Goal: Task Accomplishment & Management: Complete application form

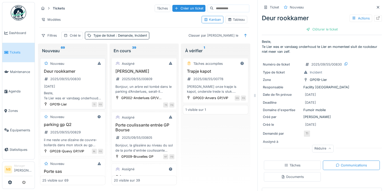
click at [79, 88] on div "08/09/2025" at bounding box center [72, 86] width 61 height 6
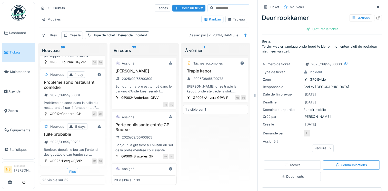
scroll to position [4, 0]
click at [74, 168] on div "Plus" at bounding box center [72, 171] width 11 height 7
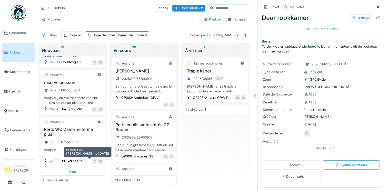
scroll to position [2295, 0]
click at [72, 169] on div "Plus" at bounding box center [72, 171] width 11 height 7
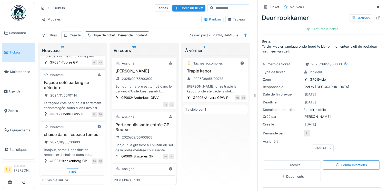
scroll to position [3366, 0]
click at [71, 170] on div "Plus" at bounding box center [72, 172] width 11 height 7
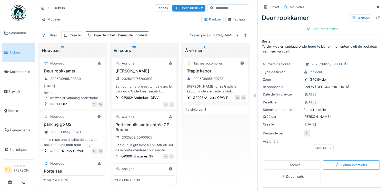
scroll to position [0, 0]
click at [88, 80] on div "Deur rookkamer 2025/09/55/00830 08/09/2025 Beste, Te Lier was er vandaag onderh…" at bounding box center [72, 85] width 61 height 32
drag, startPoint x: 91, startPoint y: 85, endPoint x: 91, endPoint y: 93, distance: 8.5
click at [91, 85] on div "[DATE]" at bounding box center [72, 86] width 61 height 6
click at [80, 62] on div "Nouveau" at bounding box center [72, 64] width 61 height 6
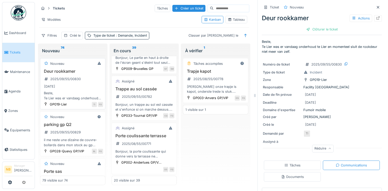
click at [94, 91] on div "Beste, Te Lier was er vandaag onderhoud te Lier en momenteel sluit de rookdeur …" at bounding box center [72, 96] width 61 height 10
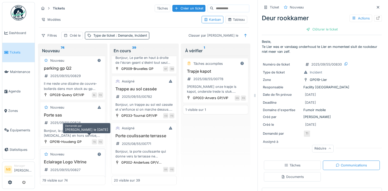
scroll to position [60, 0]
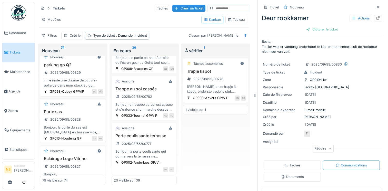
click at [86, 119] on div "Porte sas 2025/09/55/00828 Bonjour, la porte du sas est encore en hors service,…" at bounding box center [72, 122] width 61 height 25
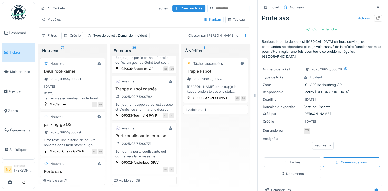
click at [81, 90] on div "Deur rookkamer 2025/09/55/00830 08/09/2025 Beste, Te Lier was er vandaag onderh…" at bounding box center [72, 85] width 61 height 32
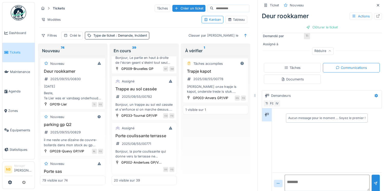
scroll to position [102, 0]
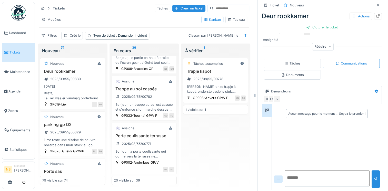
click at [299, 174] on textarea at bounding box center [327, 179] width 85 height 16
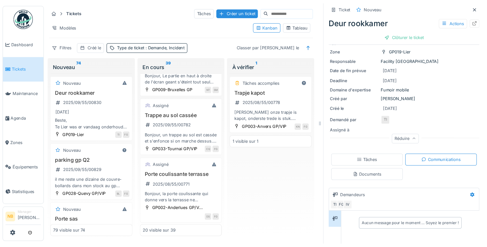
scroll to position [0, 0]
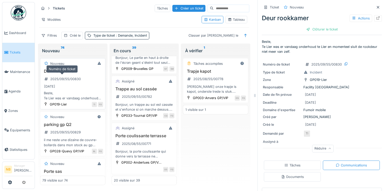
click at [81, 76] on div "2025/09/55/00830" at bounding box center [62, 79] width 40 height 6
click at [90, 73] on div "Deur rookkamer 2025/09/55/00830 08/09/2025 Beste, Te Lier was er vandaag onderh…" at bounding box center [72, 85] width 61 height 32
click at [71, 61] on div "Nouveau" at bounding box center [72, 64] width 61 height 6
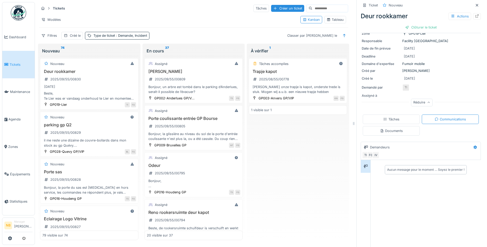
scroll to position [73, 0]
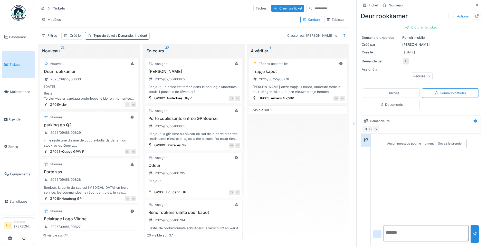
click at [388, 191] on textarea at bounding box center [425, 233] width 85 height 16
click at [386, 191] on textarea at bounding box center [425, 233] width 85 height 16
click at [388, 191] on textarea at bounding box center [425, 233] width 85 height 16
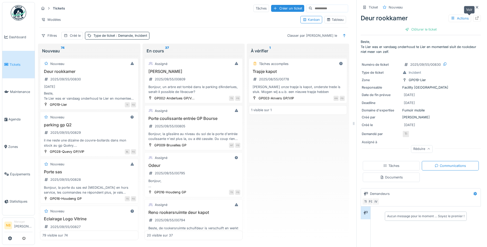
click at [388, 16] on div at bounding box center [477, 18] width 4 height 5
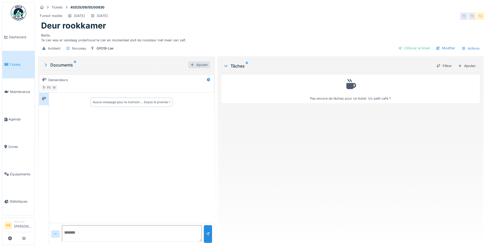
click at [195, 62] on div "Ajouter" at bounding box center [199, 64] width 22 height 7
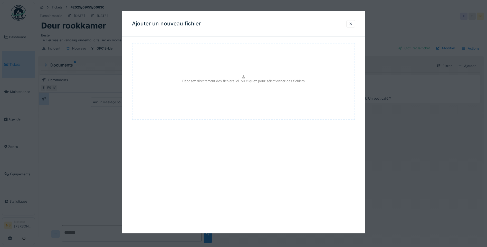
click at [350, 22] on div at bounding box center [350, 23] width 9 height 7
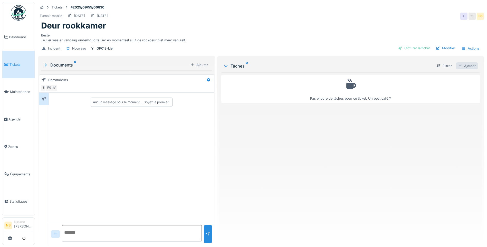
click at [463, 66] on div "Ajouter" at bounding box center [467, 65] width 22 height 7
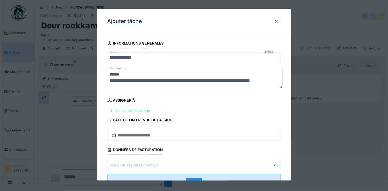
scroll to position [18, 0]
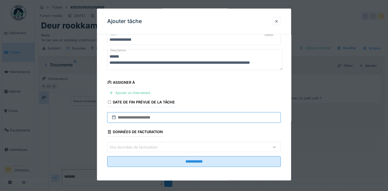
click at [190, 116] on input "text" at bounding box center [194, 117] width 174 height 11
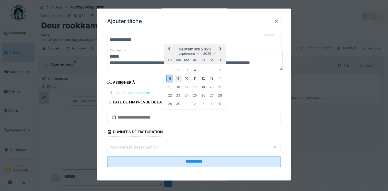
click at [180, 76] on div "9" at bounding box center [178, 78] width 7 height 7
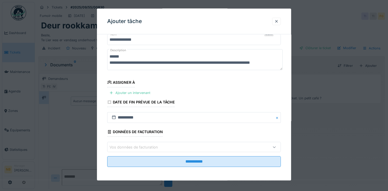
scroll to position [4, 0]
click at [197, 67] on textarea "**********" at bounding box center [195, 59] width 176 height 21
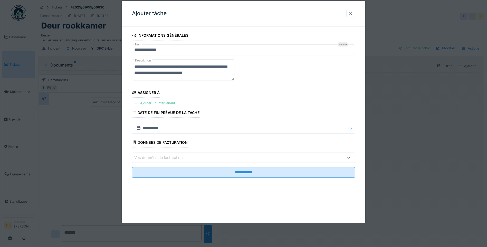
scroll to position [0, 0]
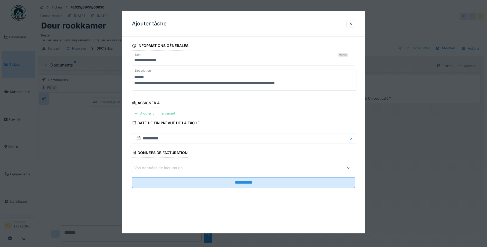
click at [190, 168] on div "Vos données de facturation" at bounding box center [230, 168] width 192 height 6
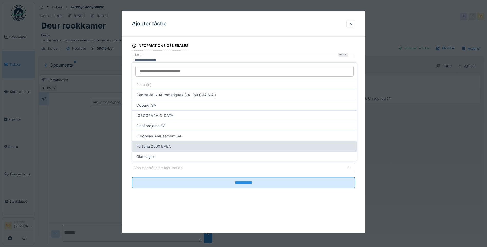
click at [197, 147] on div "Fortuna 2000 BVBA" at bounding box center [244, 146] width 216 height 6
type input "*"
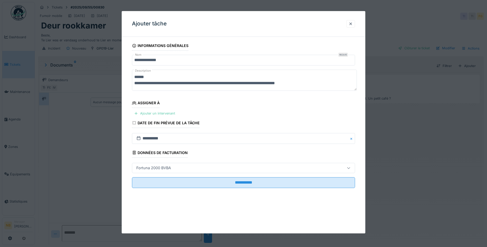
click at [167, 112] on div "Ajouter un intervenant" at bounding box center [154, 113] width 45 height 7
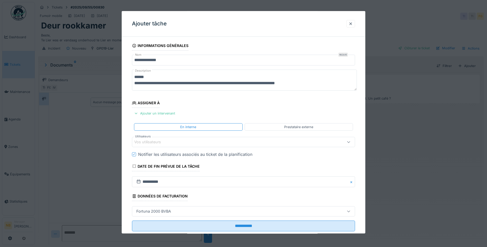
click at [290, 126] on div "Prestataire externe" at bounding box center [298, 126] width 29 height 5
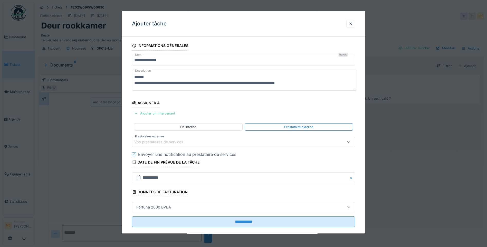
click at [195, 140] on div "Vos prestataires de services" at bounding box center [230, 142] width 192 height 6
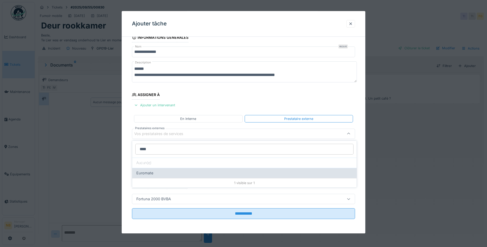
type input "****"
click at [152, 176] on div "Euromate" at bounding box center [244, 173] width 224 height 10
type input "***"
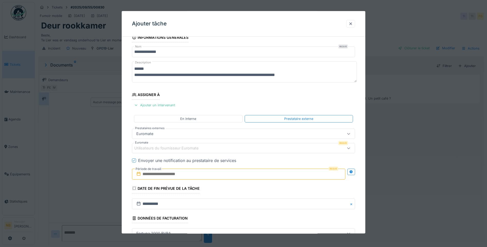
click at [193, 173] on input "text" at bounding box center [238, 174] width 213 height 11
click at [223, 134] on div "9" at bounding box center [222, 134] width 7 height 7
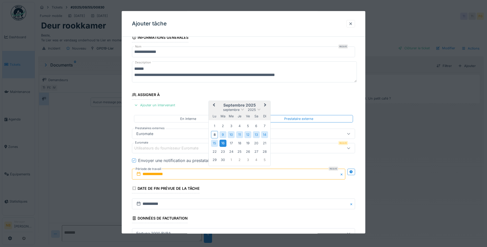
click at [225, 142] on div "16" at bounding box center [222, 143] width 7 height 7
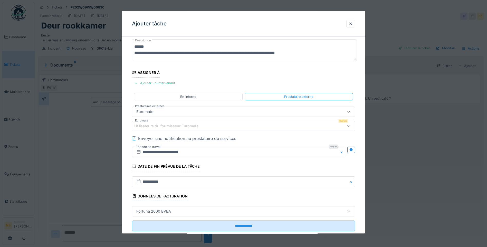
scroll to position [43, 0]
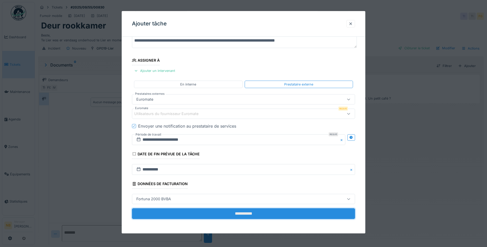
click at [249, 213] on input "**********" at bounding box center [243, 213] width 223 height 11
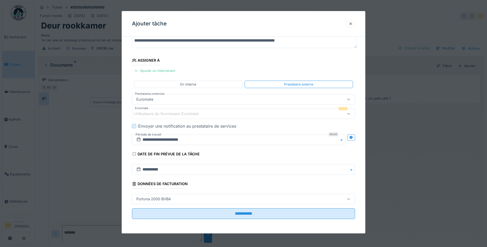
click at [172, 113] on div "Utilisateurs du fournisseur Euromate" at bounding box center [169, 114] width 71 height 6
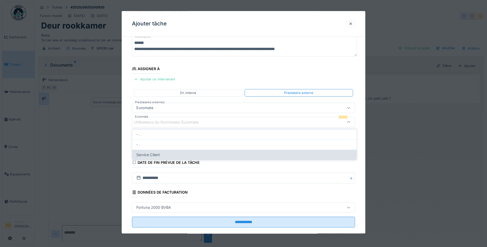
click at [166, 158] on div "Service Client" at bounding box center [244, 155] width 224 height 10
type input "****"
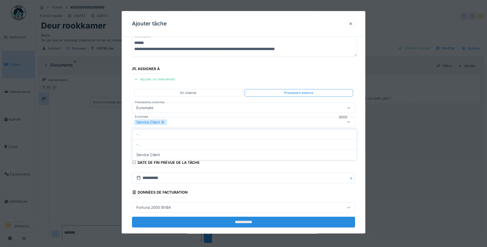
click at [250, 221] on input "**********" at bounding box center [243, 222] width 223 height 11
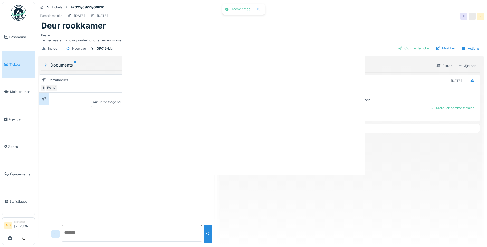
scroll to position [0, 0]
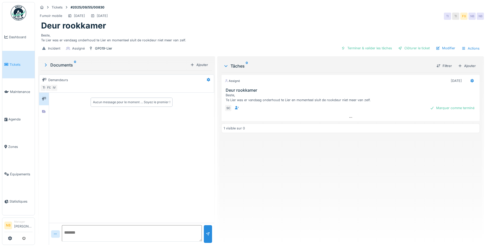
click at [15, 60] on link "Tickets" at bounding box center [18, 64] width 32 height 27
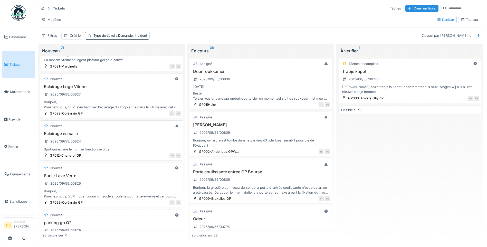
scroll to position [120, 0]
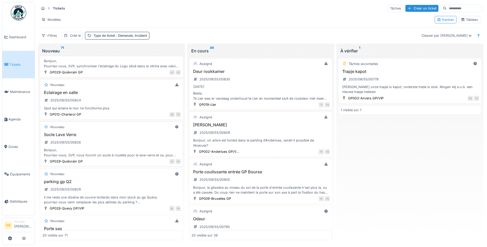
click at [129, 150] on div "Bonjour, Pourriez-vous, SVP, nous fournir un socle à roulette pour la lave-verr…" at bounding box center [111, 153] width 138 height 10
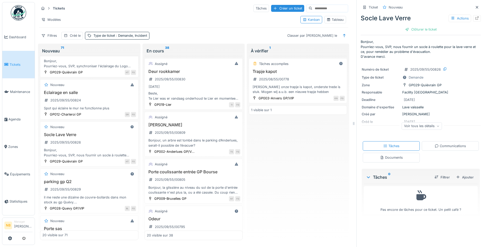
click at [419, 128] on div "Voir tous les détails" at bounding box center [422, 125] width 40 height 7
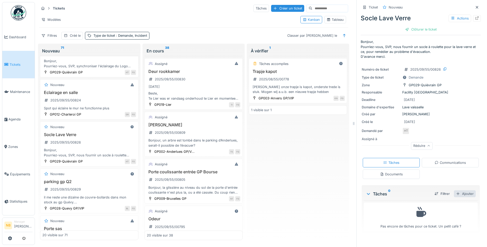
click at [461, 191] on div "Ajouter" at bounding box center [465, 193] width 22 height 7
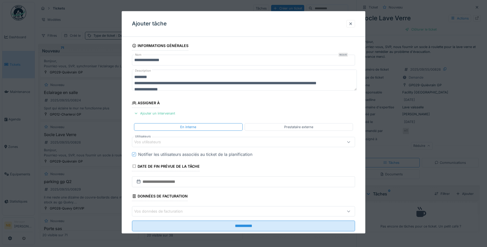
click at [313, 129] on div "Prestataire externe" at bounding box center [298, 126] width 29 height 5
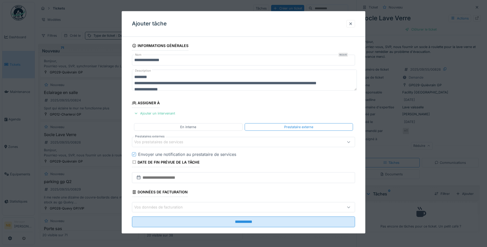
click at [256, 136] on fieldset "**********" at bounding box center [243, 136] width 223 height 190
click at [255, 140] on div "Vos prestataires de services" at bounding box center [230, 142] width 192 height 6
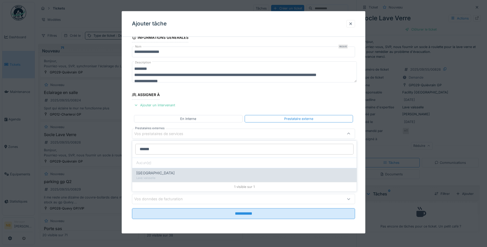
type input "******"
click at [165, 177] on div "Lave vaisselle" at bounding box center [244, 178] width 216 height 4
type input "*****"
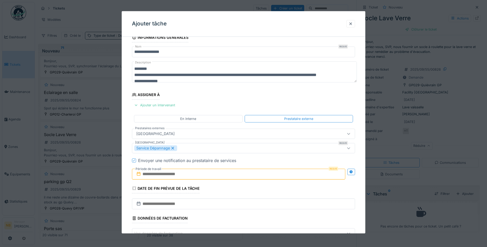
click at [205, 173] on input "text" at bounding box center [238, 174] width 213 height 11
click at [221, 133] on div "9" at bounding box center [222, 134] width 7 height 7
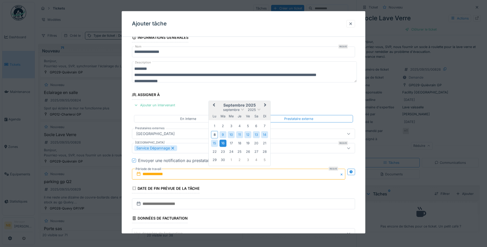
click at [222, 143] on div "16" at bounding box center [222, 143] width 7 height 7
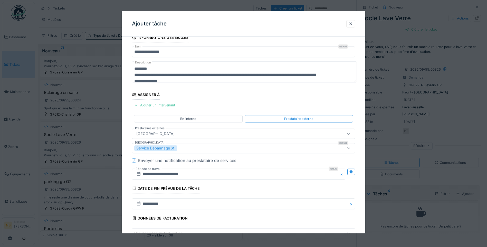
click at [240, 83] on div "**********" at bounding box center [243, 72] width 223 height 22
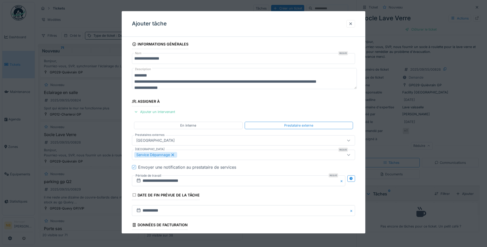
scroll to position [0, 0]
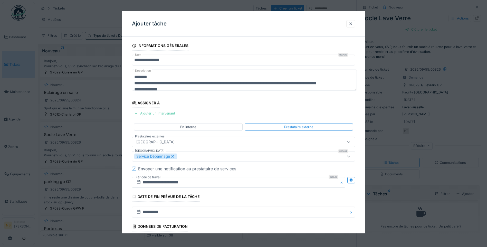
click at [350, 23] on div at bounding box center [350, 23] width 4 height 5
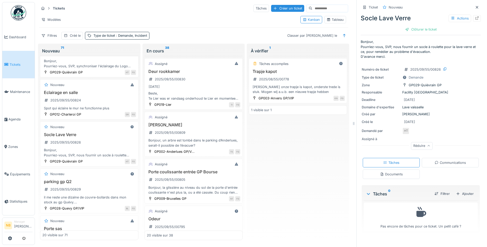
click at [453, 160] on div "Communications" at bounding box center [449, 162] width 31 height 5
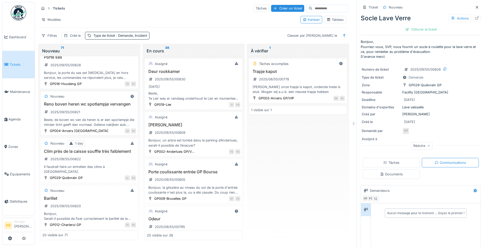
scroll to position [299, 0]
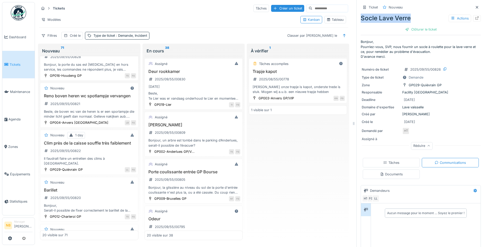
drag, startPoint x: 357, startPoint y: 13, endPoint x: 412, endPoint y: 14, distance: 54.9
click at [412, 14] on div "Socle Lave Verre Actions" at bounding box center [421, 18] width 120 height 9
copy div "Socle Lave Verre"
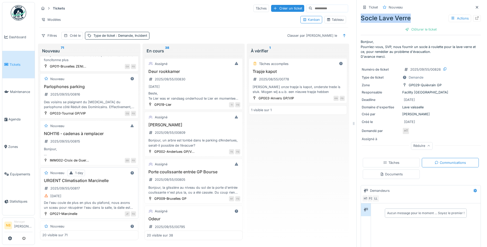
scroll to position [599, 0]
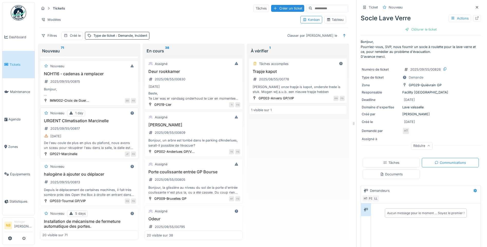
click at [110, 139] on div "05/09/2025" at bounding box center [89, 136] width 94 height 6
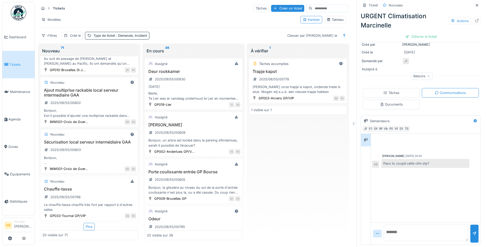
scroll to position [796, 0]
click at [89, 223] on div "Plus" at bounding box center [88, 226] width 11 height 7
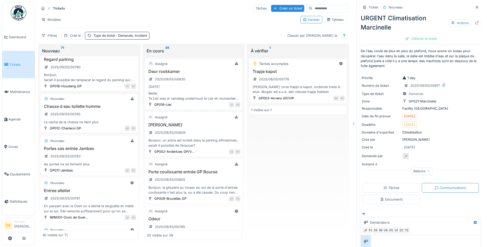
scroll to position [1255, 0]
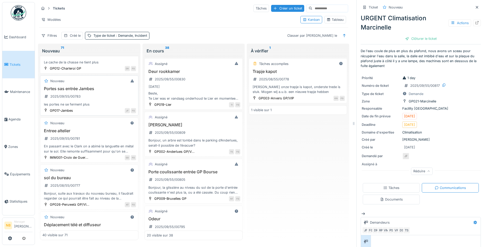
click at [103, 101] on div "Portes sas entrée Jambes 2025/09/55/00783 les portes ne se ferment plus" at bounding box center [89, 96] width 94 height 21
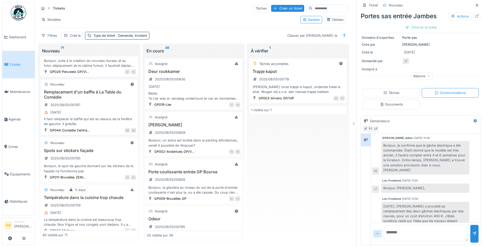
scroll to position [1494, 0]
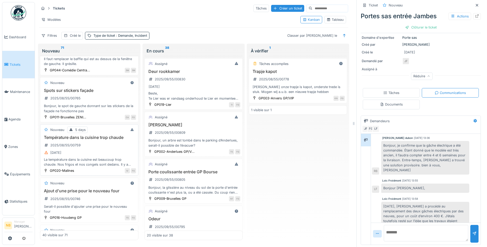
click at [116, 156] on div "[DATE]" at bounding box center [89, 152] width 94 height 6
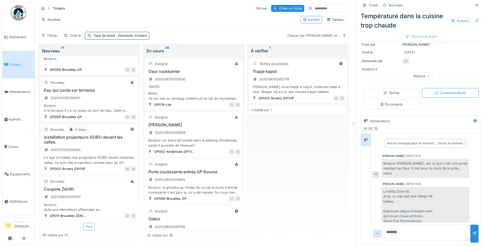
click at [90, 223] on div "Plus" at bounding box center [88, 226] width 11 height 7
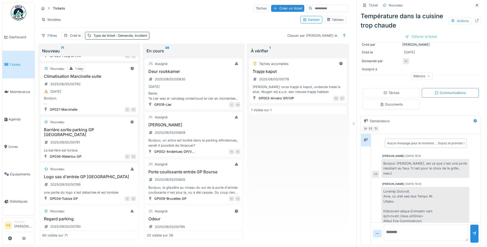
scroll to position [1027, 0]
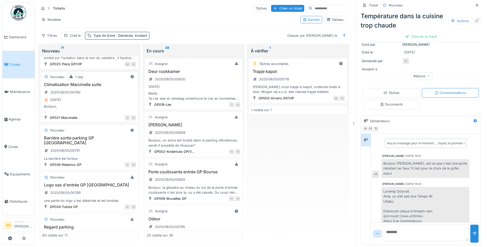
click at [110, 114] on div "Bonjour, La société mr.refrigération est passée il y à maintenant un petit temp…" at bounding box center [89, 109] width 94 height 10
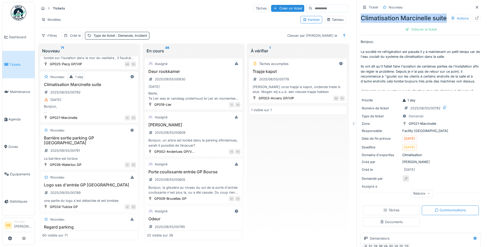
drag, startPoint x: 358, startPoint y: 17, endPoint x: 380, endPoint y: 30, distance: 25.7
click at [380, 23] on div "Climatisation Marcinelle suite Actions" at bounding box center [421, 18] width 120 height 9
copy div "Climatisation Marcinelle suite"
click at [443, 83] on p "Bonjour, La société mr.refrigération est passée il y à maintenant un petit temp…" at bounding box center [421, 64] width 120 height 51
drag, startPoint x: 443, startPoint y: 83, endPoint x: 394, endPoint y: 62, distance: 53.2
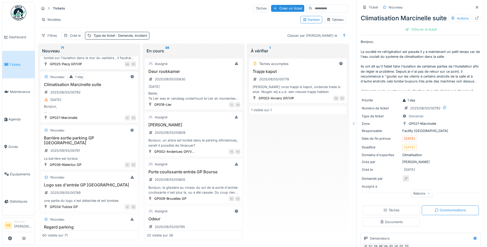
click at [395, 63] on p "Bonjour, La société mr.refrigération est passée il y à maintenant un petit temp…" at bounding box center [421, 64] width 120 height 51
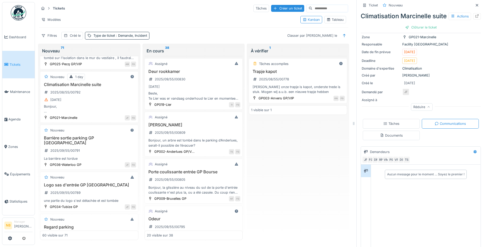
scroll to position [127, 0]
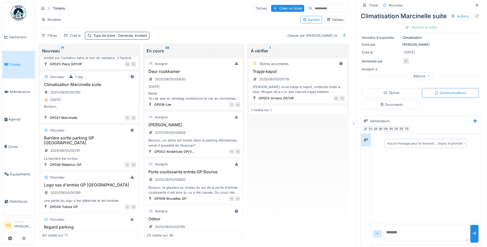
click at [403, 233] on textarea at bounding box center [426, 233] width 84 height 16
click at [411, 238] on textarea at bounding box center [426, 233] width 84 height 16
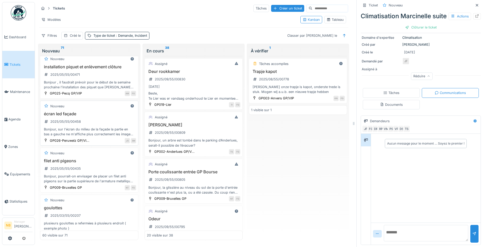
scroll to position [2105, 0]
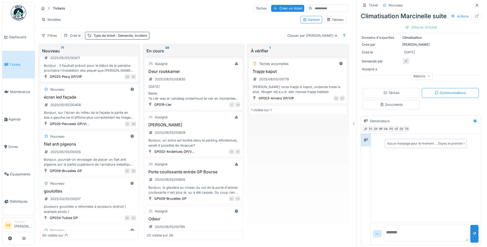
click at [395, 91] on div "Tâches" at bounding box center [391, 92] width 57 height 9
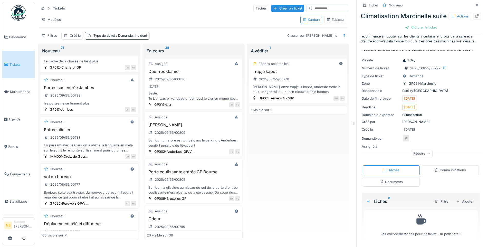
scroll to position [1267, 0]
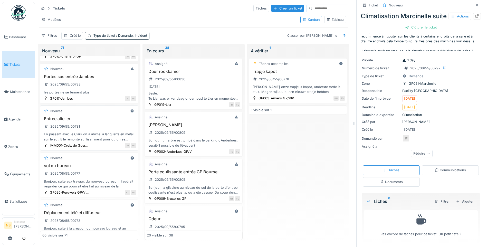
click at [96, 121] on h3 "Entree altelier" at bounding box center [89, 118] width 94 height 5
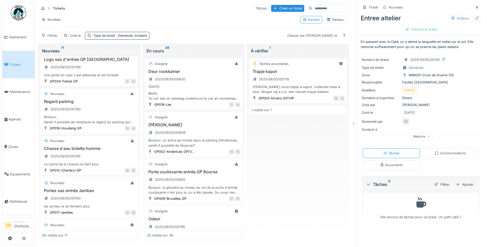
scroll to position [1147, 0]
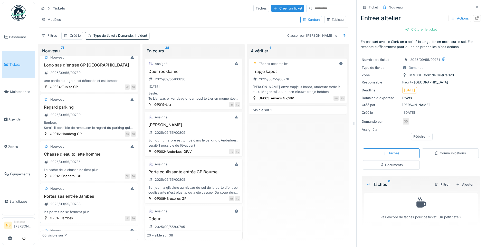
click at [100, 214] on div "Portes sas entrée Jambes 2025/09/55/00783 les portes ne se ferment plus" at bounding box center [89, 204] width 94 height 21
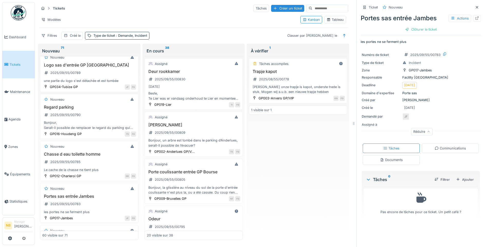
click at [445, 151] on div "Communications" at bounding box center [450, 147] width 57 height 9
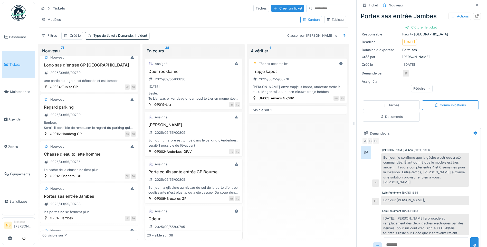
scroll to position [55, 0]
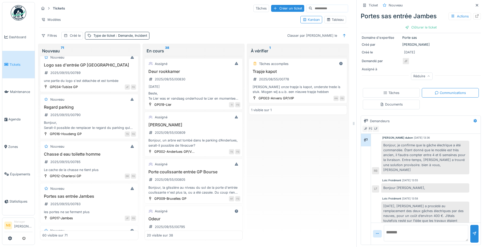
click at [426, 233] on textarea at bounding box center [426, 233] width 84 height 16
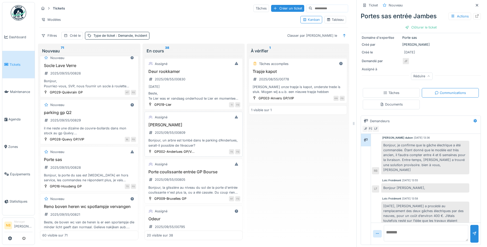
scroll to position [0, 0]
click at [197, 83] on div "Deur rookkamer 2025/09/55/00830 08/09/2025 Beste, Te Lier was er vandaag onderh…" at bounding box center [194, 85] width 94 height 32
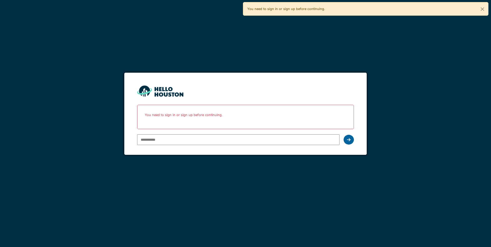
type input "**********"
click at [348, 141] on icon at bounding box center [349, 140] width 4 height 4
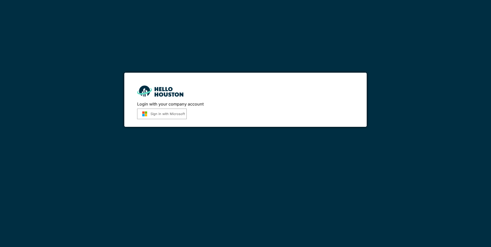
click at [157, 114] on button "Sign in with Microsoft" at bounding box center [162, 114] width 50 height 11
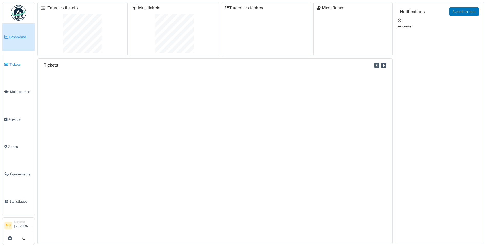
click at [19, 62] on span "Tickets" at bounding box center [20, 64] width 23 height 5
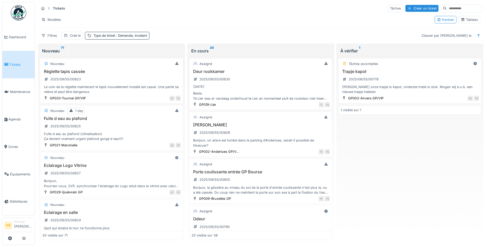
click at [446, 11] on input at bounding box center [463, 8] width 35 height 7
paste input "**********"
type input "**********"
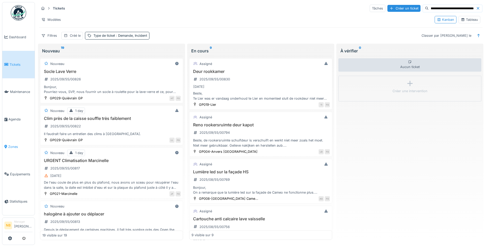
click at [11, 145] on span "Zones" at bounding box center [20, 146] width 24 height 5
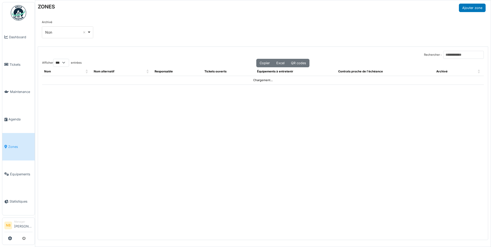
select select "***"
click at [443, 55] on input "Rechercher :" at bounding box center [463, 55] width 41 height 8
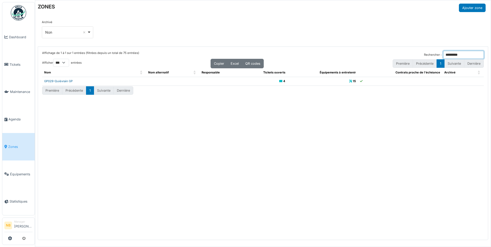
type input "*********"
click at [60, 81] on link "GP029-Quiévrain GP" at bounding box center [58, 81] width 28 height 4
click at [15, 62] on span "Tickets" at bounding box center [20, 64] width 23 height 5
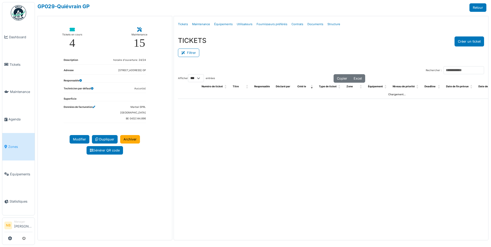
select select "***"
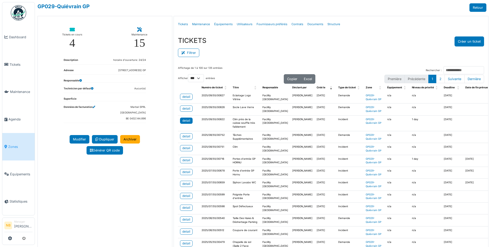
click at [183, 123] on div "detail" at bounding box center [186, 120] width 8 height 5
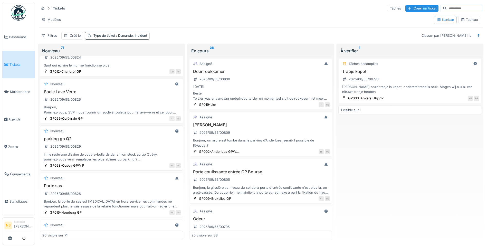
scroll to position [180, 0]
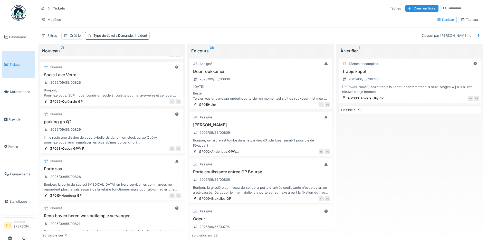
click at [451, 6] on input at bounding box center [463, 8] width 35 height 7
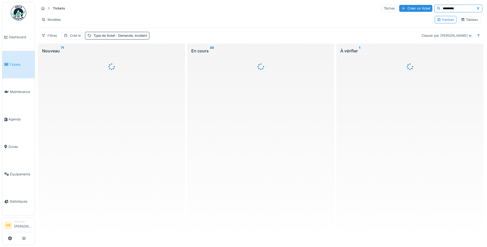
scroll to position [0, 0]
type input "*********"
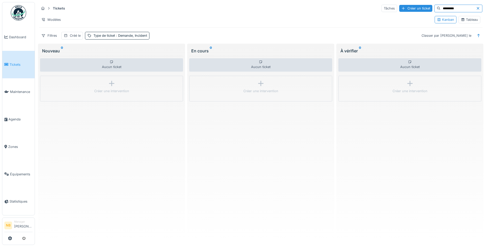
click at [15, 62] on span "Tickets" at bounding box center [20, 64] width 23 height 5
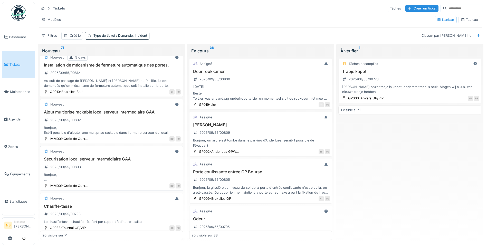
scroll to position [757, 0]
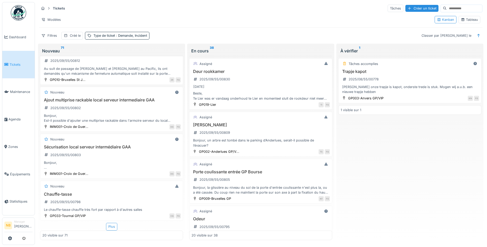
click at [110, 228] on div "Plus" at bounding box center [111, 226] width 11 height 7
click at [126, 199] on div "Chauffe-tasse 2025/09/55/00798 Le chauffe-tasse chauffe très fort par rapport à…" at bounding box center [111, 202] width 138 height 21
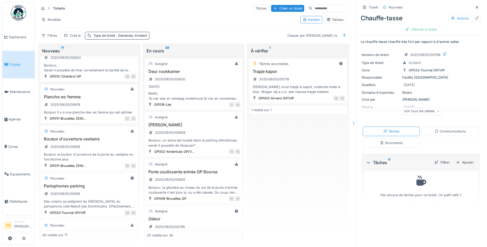
scroll to position [422, 0]
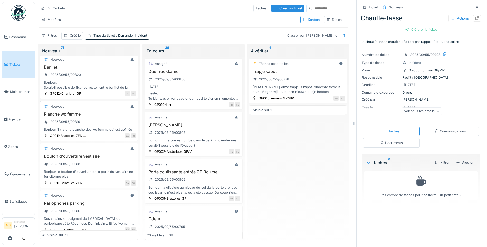
click at [98, 106] on div "Nouveau Planche wc femme 2025/09/55/00819 Bonjour il y a une planche des wc fem…" at bounding box center [89, 121] width 98 height 40
click at [111, 116] on div "Nouveau Planche wc femme 2025/09/55/00819 Bonjour il y a une planche des wc fem…" at bounding box center [89, 121] width 98 height 40
click at [90, 79] on div "Barillet 2025/09/55/00820 Bonjour, Serait-il possible de fixer correctement le …" at bounding box center [89, 77] width 94 height 25
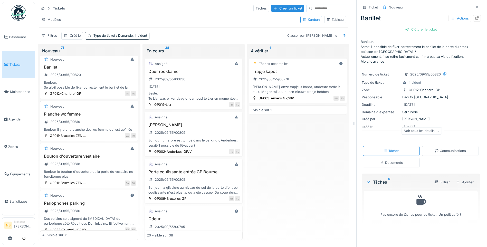
click at [102, 126] on div "Planche wc femme 2025/09/55/00819 Bonjour il y a une planche des wc femme qui e…" at bounding box center [89, 122] width 94 height 21
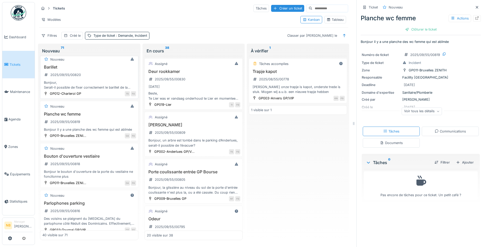
click at [104, 83] on div "Barillet 2025/09/55/00820 Bonjour, Serait-il possible de fixer correctement le …" at bounding box center [89, 77] width 94 height 25
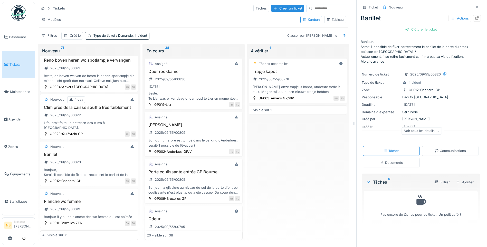
scroll to position [303, 0]
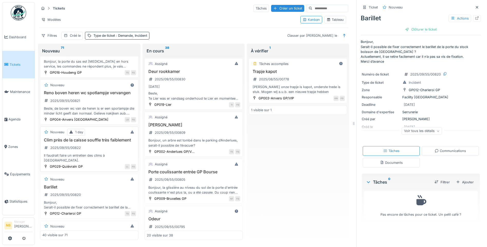
click at [116, 158] on div "Clim près de la caisse souffle très faiblement 2025/09/55/00822 Il faudrait fai…" at bounding box center [89, 150] width 94 height 25
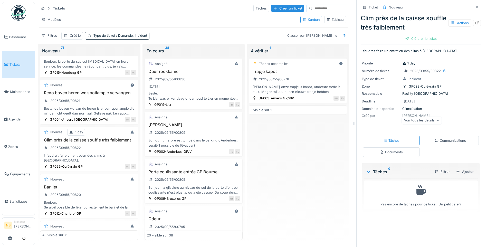
click at [469, 139] on div "Communications" at bounding box center [450, 140] width 57 height 9
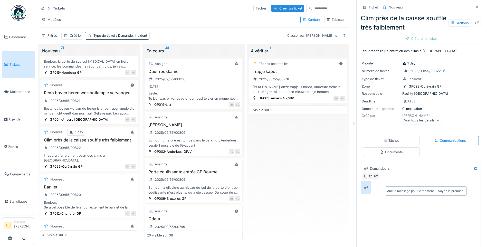
click at [417, 118] on div "Voir tous les détails" at bounding box center [422, 120] width 40 height 7
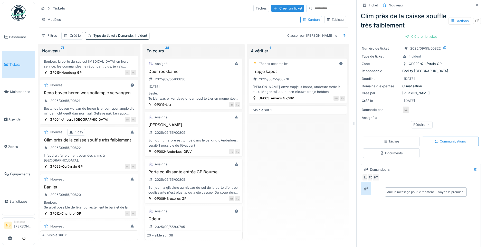
scroll to position [0, 0]
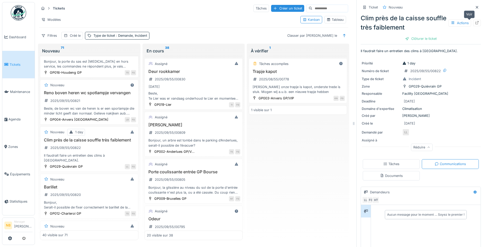
click at [473, 20] on div at bounding box center [477, 23] width 8 height 6
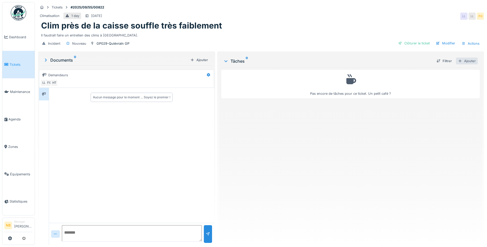
click at [467, 58] on div "Ajouter" at bounding box center [467, 60] width 22 height 7
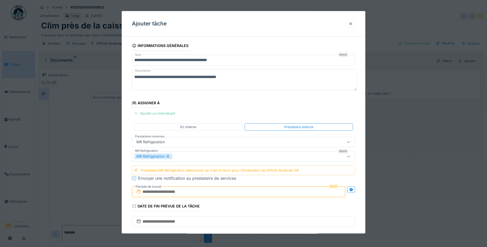
click at [200, 186] on input "text" at bounding box center [238, 191] width 213 height 11
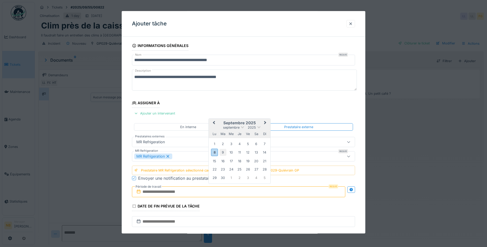
click at [225, 151] on div "9" at bounding box center [222, 152] width 7 height 7
click at [224, 161] on div "16" at bounding box center [222, 161] width 7 height 7
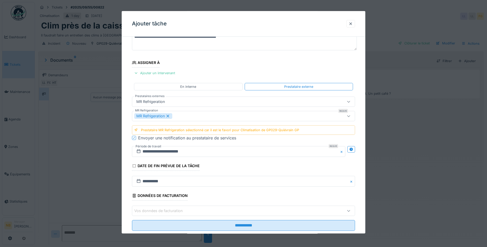
scroll to position [52, 0]
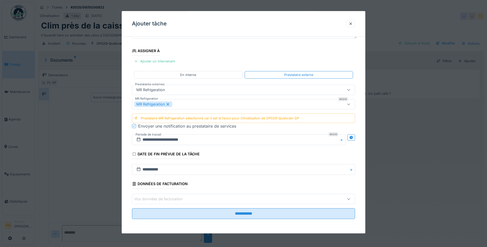
click at [200, 201] on div "Vos données de facturation" at bounding box center [230, 199] width 192 height 6
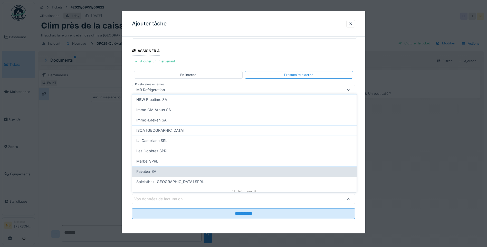
scroll to position [120, 0]
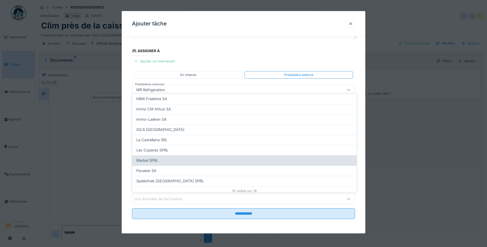
click at [160, 156] on div "Marbel SPRL" at bounding box center [244, 160] width 224 height 10
type input "*"
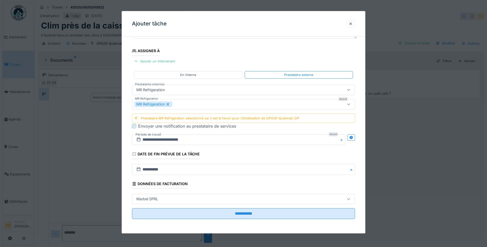
click at [208, 104] on div "MR Refrigeration" at bounding box center [230, 104] width 192 height 6
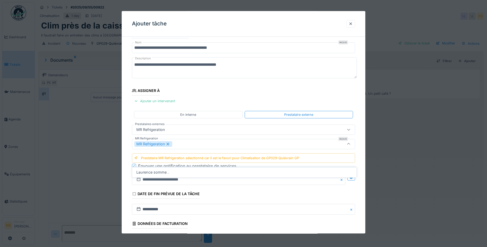
scroll to position [0, 0]
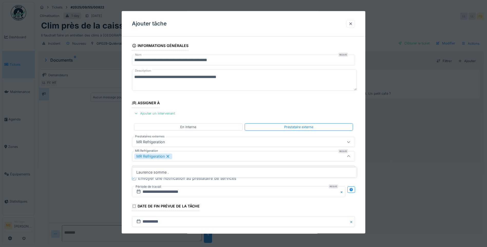
drag, startPoint x: 206, startPoint y: 153, endPoint x: 215, endPoint y: 149, distance: 10.6
click at [206, 152] on div "MR Refrigeration" at bounding box center [243, 156] width 223 height 10
click at [348, 158] on div at bounding box center [348, 156] width 12 height 10
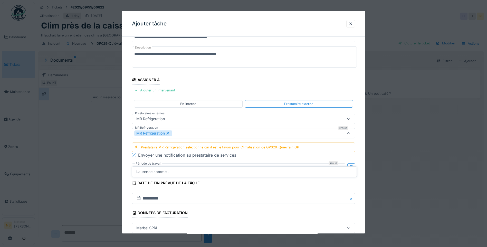
scroll to position [34, 0]
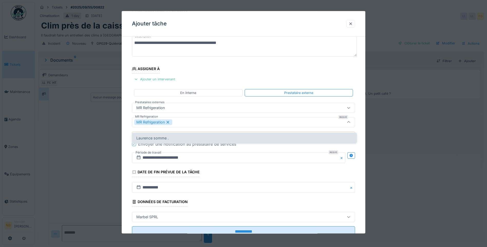
click at [275, 135] on div "Laurence somme ." at bounding box center [244, 138] width 216 height 6
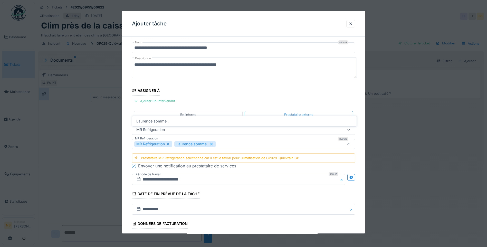
scroll to position [0, 0]
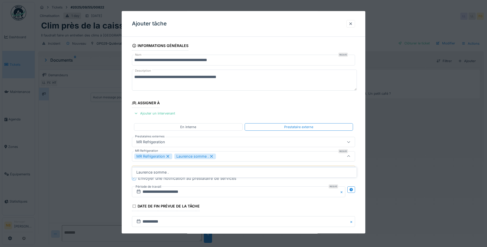
click at [168, 156] on icon at bounding box center [168, 156] width 5 height 4
type input "****"
click at [169, 157] on icon at bounding box center [171, 156] width 5 height 4
click at [170, 157] on div "Utilisateurs du fournisseur MR Refrigeration" at bounding box center [175, 156] width 83 height 6
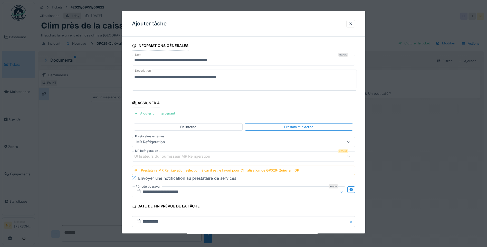
drag, startPoint x: 170, startPoint y: 157, endPoint x: 147, endPoint y: 157, distance: 23.4
click at [147, 157] on div "Utilisateurs du fournisseur MR Refrigeration" at bounding box center [175, 156] width 83 height 6
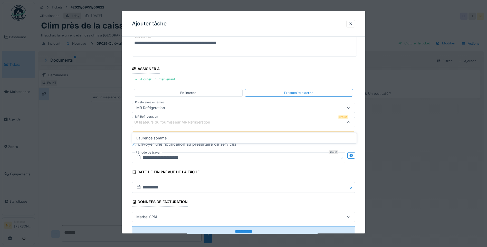
click at [205, 117] on div "Utilisateurs du fournisseur MR Refrigeration" at bounding box center [243, 122] width 223 height 10
click at [205, 120] on div "Utilisateurs du fournisseur MR Refrigeration" at bounding box center [175, 122] width 83 height 6
click at [263, 102] on fieldset "**********" at bounding box center [243, 124] width 223 height 234
click at [188, 112] on div "MR Refrigeration" at bounding box center [243, 108] width 223 height 10
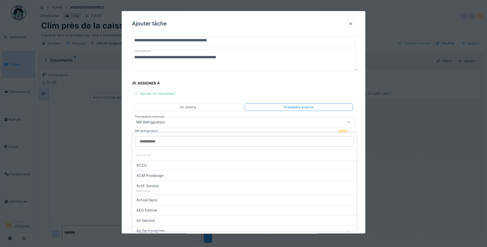
drag, startPoint x: 168, startPoint y: 120, endPoint x: 170, endPoint y: 120, distance: 2.6
click at [168, 119] on div "MR Refrigeration" at bounding box center [230, 122] width 192 height 6
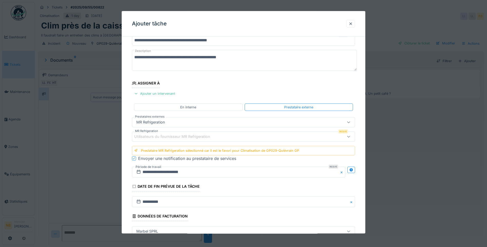
click at [172, 119] on div "MR Refrigeration" at bounding box center [243, 122] width 223 height 10
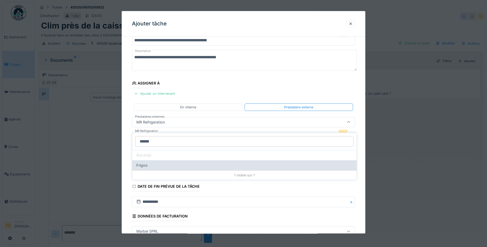
type input "******"
click at [161, 165] on div "Frigoo" at bounding box center [244, 165] width 224 height 10
type input "****"
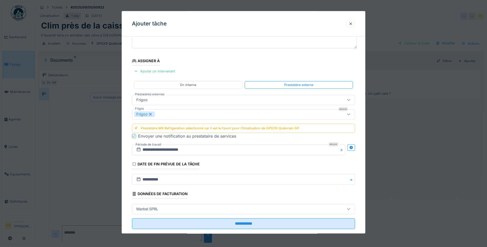
scroll to position [52, 0]
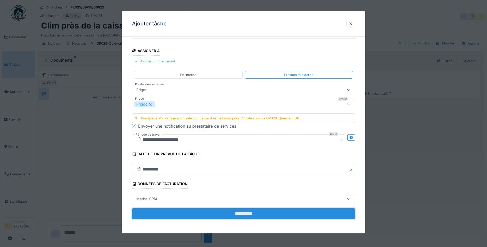
click at [260, 213] on input "**********" at bounding box center [243, 213] width 223 height 11
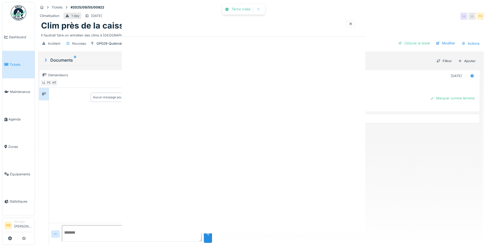
scroll to position [0, 0]
